Goal: Information Seeking & Learning: Learn about a topic

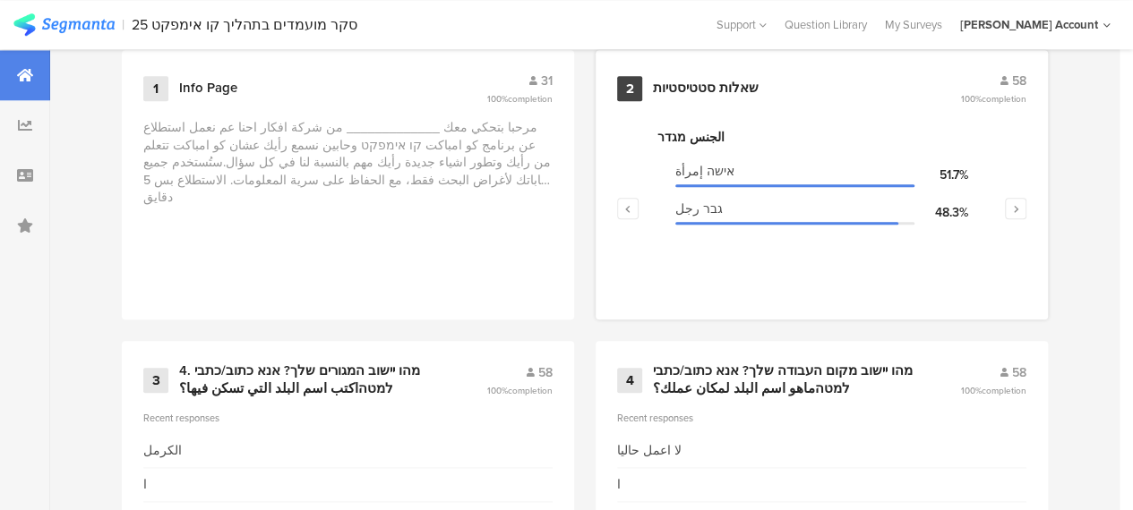
scroll to position [806, 0]
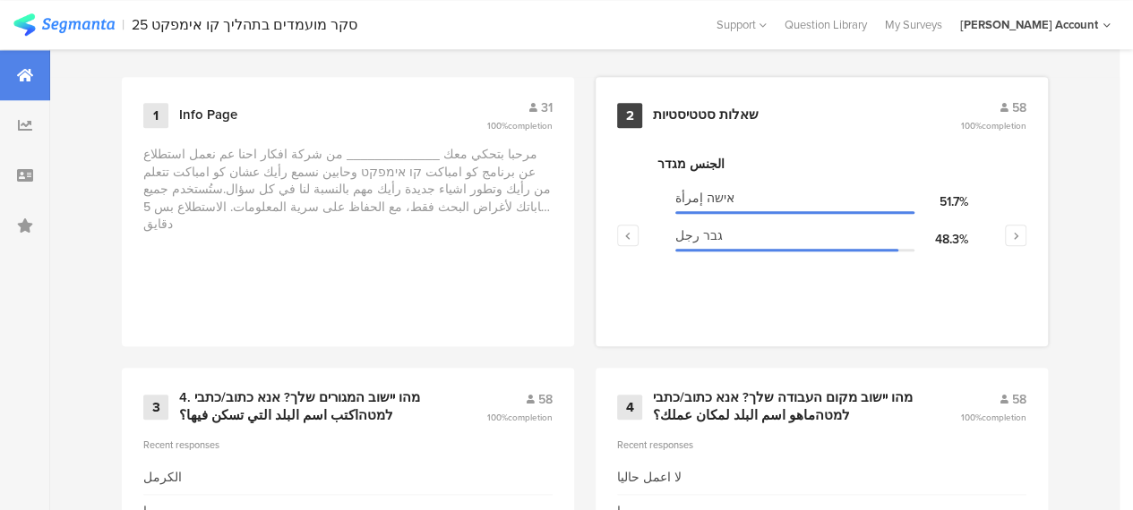
click at [695, 117] on div "שאלות סטטיסטיות" at bounding box center [706, 116] width 106 height 18
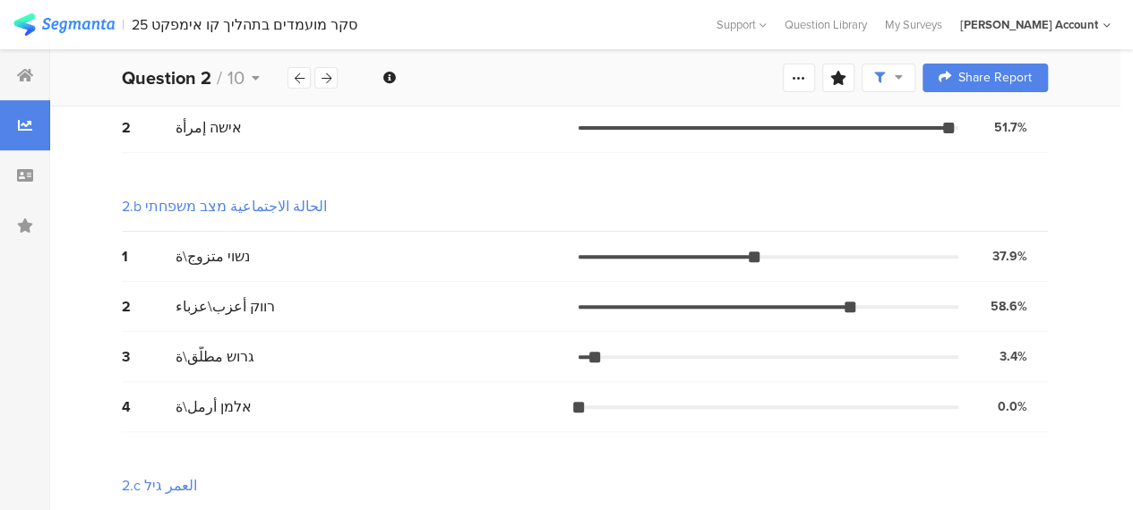
scroll to position [358, 0]
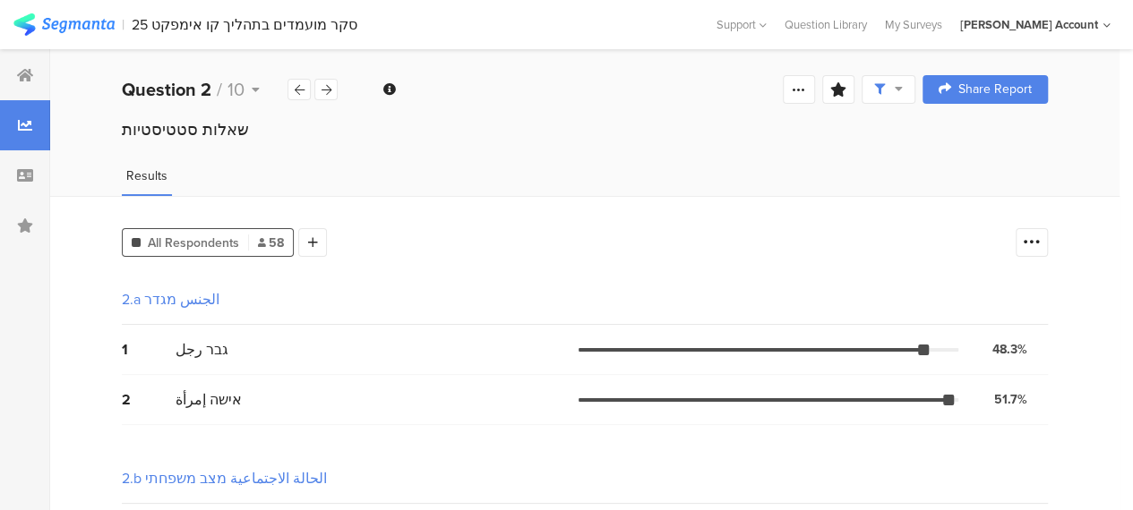
click at [903, 96] on span at bounding box center [888, 89] width 29 height 16
click at [908, 139] on div "Complete Responses Only" at bounding box center [889, 141] width 168 height 18
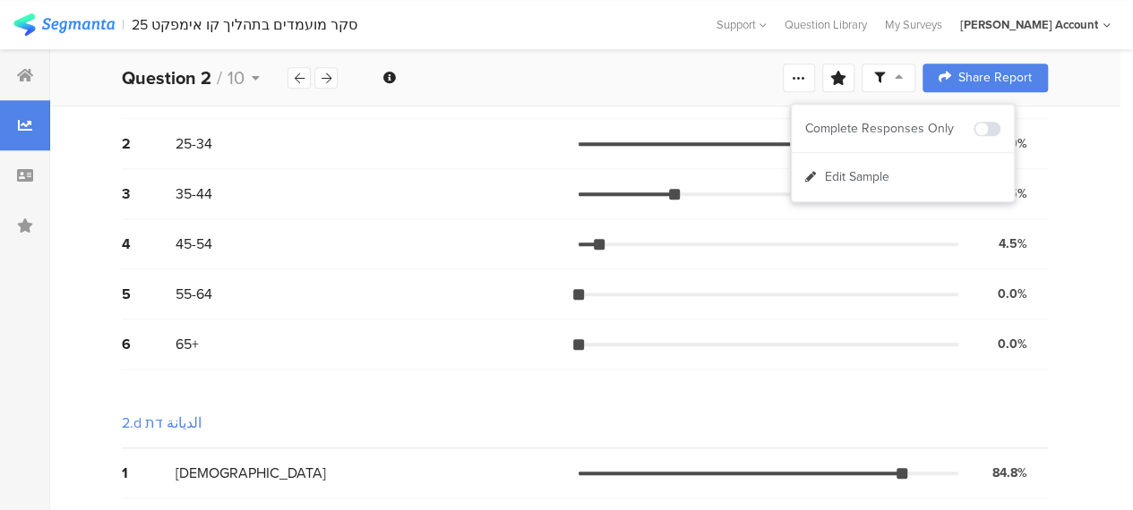
scroll to position [627, 0]
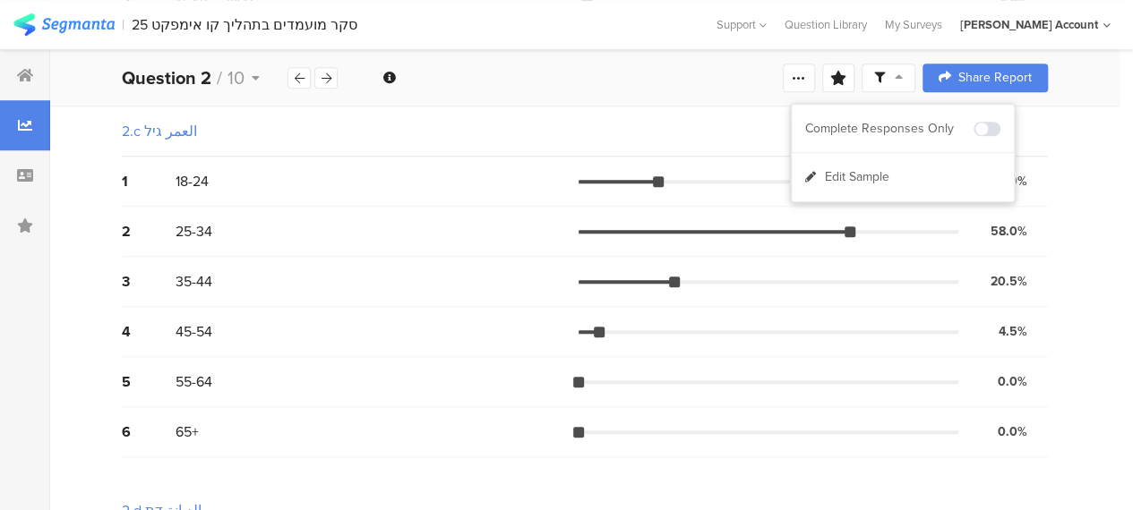
drag, startPoint x: 27, startPoint y: 81, endPoint x: 48, endPoint y: 132, distance: 55.4
click at [27, 80] on icon at bounding box center [25, 75] width 16 height 14
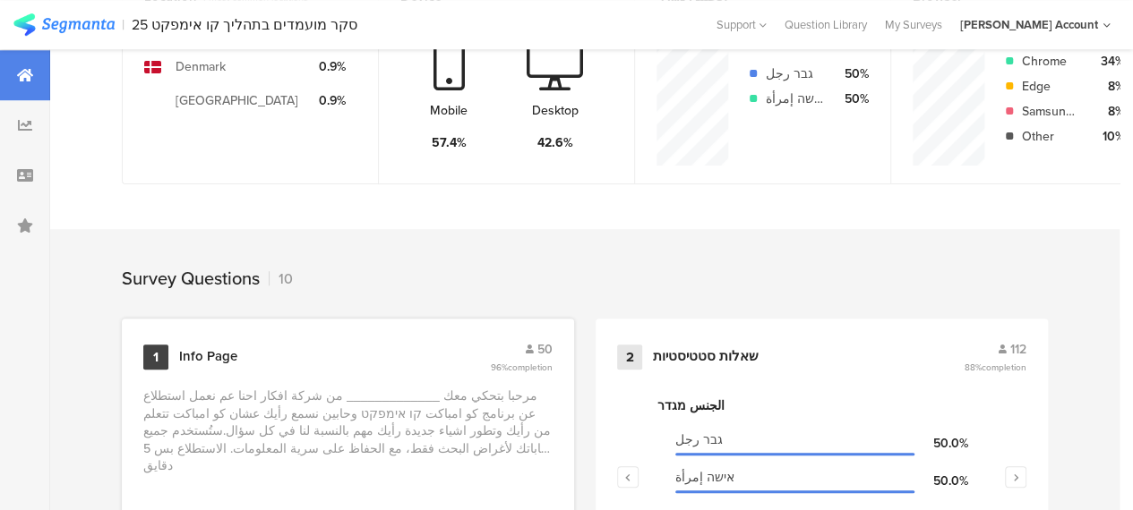
scroll to position [537, 0]
